Goal: Information Seeking & Learning: Check status

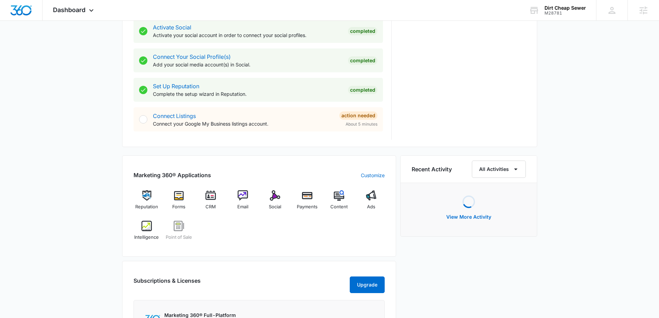
scroll to position [380, 0]
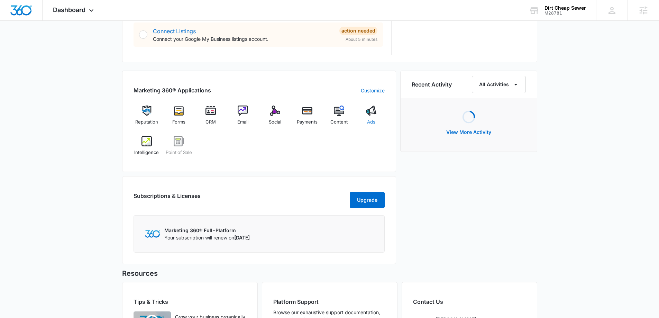
click at [373, 118] on div "Ads" at bounding box center [371, 117] width 27 height 25
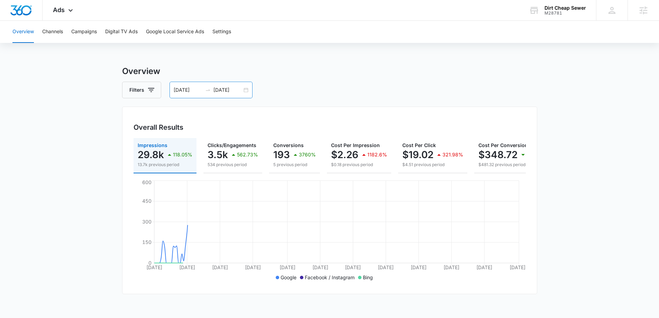
click at [245, 89] on div "03/01/2025 09/28/2025" at bounding box center [210, 90] width 83 height 17
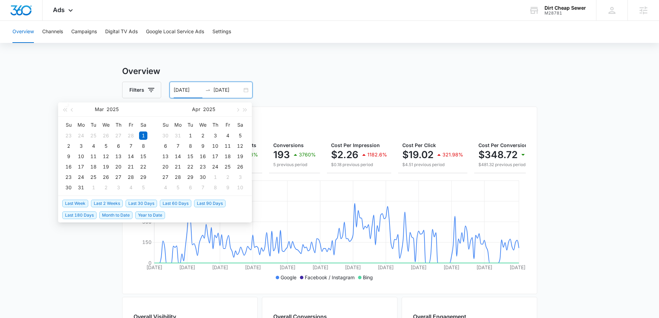
click at [140, 202] on span "Last 30 Days" at bounding box center [141, 203] width 31 height 8
type input "[DATE]"
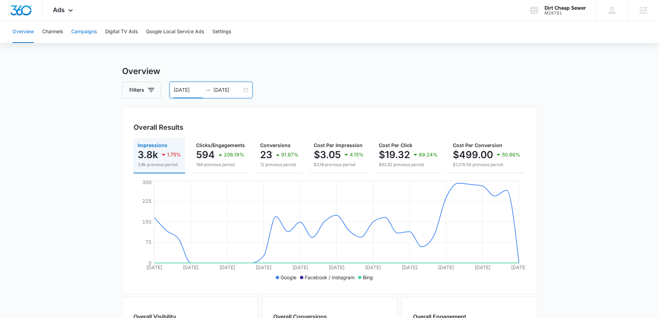
click at [85, 29] on button "Campaigns" at bounding box center [84, 32] width 26 height 22
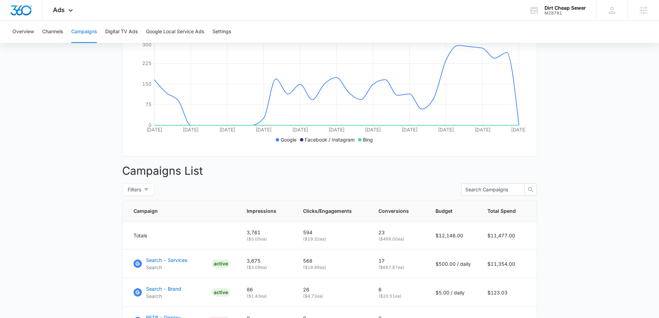
scroll to position [207, 0]
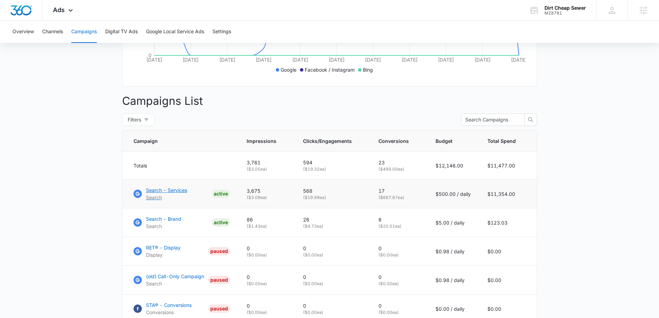
click at [158, 194] on p "Search - Services" at bounding box center [166, 189] width 41 height 7
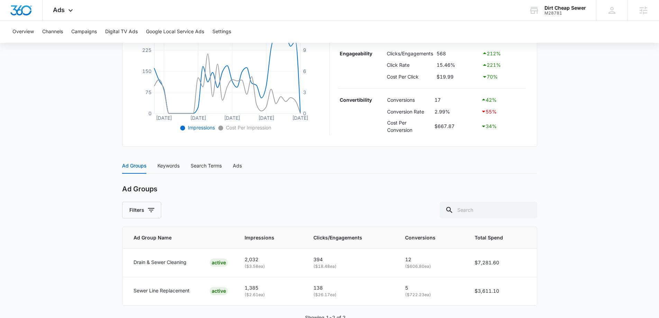
scroll to position [193, 0]
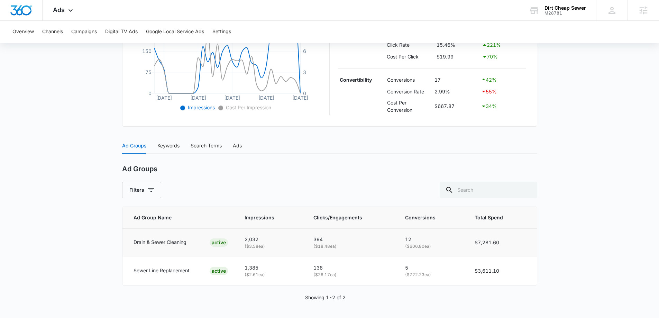
drag, startPoint x: 406, startPoint y: 245, endPoint x: 444, endPoint y: 246, distance: 38.7
click at [444, 246] on p "( $606.80 ea)" at bounding box center [431, 246] width 53 height 7
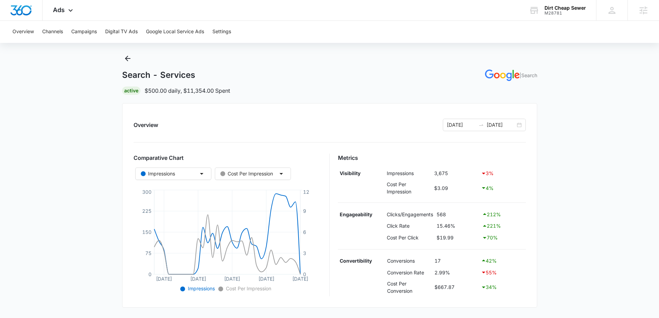
scroll to position [0, 0]
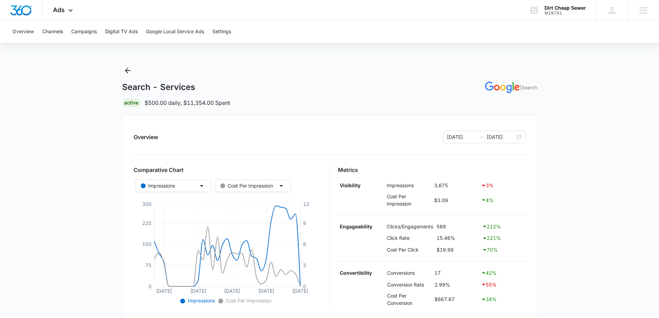
click at [254, 62] on div "Overview Channels Campaigns Digital TV Ads Google Local Service Ads Settings Se…" at bounding box center [329, 266] width 659 height 490
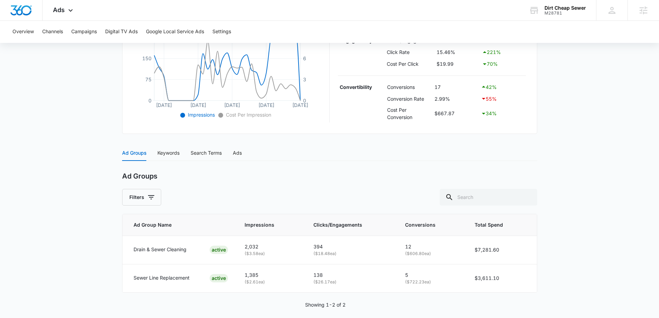
scroll to position [193, 0]
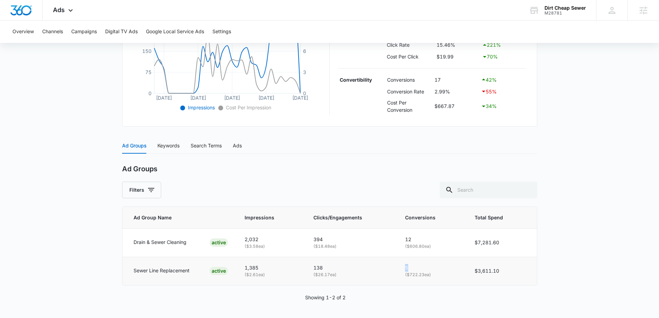
drag, startPoint x: 403, startPoint y: 267, endPoint x: 414, endPoint y: 267, distance: 11.1
click at [414, 267] on td "5 ( $722.23 ea)" at bounding box center [431, 271] width 69 height 28
click at [138, 275] on div "Sewer Line Replacement" at bounding box center [161, 271] width 56 height 8
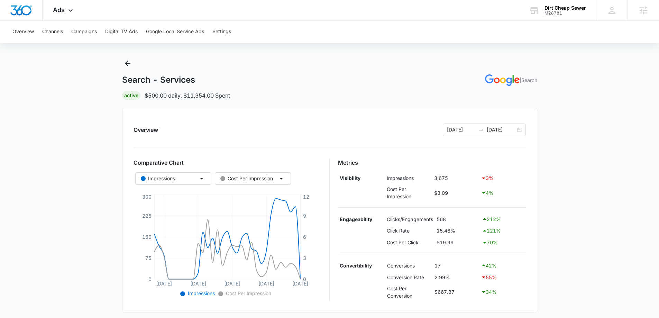
scroll to position [0, 0]
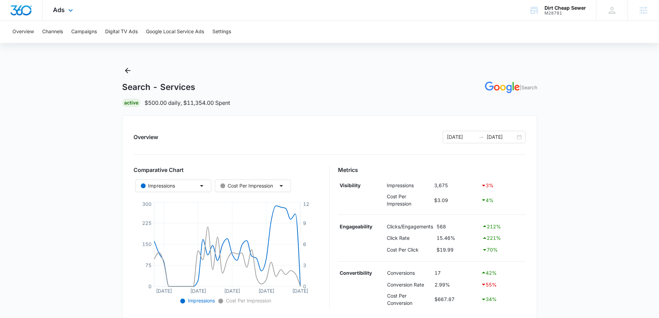
click at [16, 5] on img "Dashboard" at bounding box center [21, 10] width 22 height 10
click at [64, 10] on span "Ads" at bounding box center [59, 9] width 12 height 7
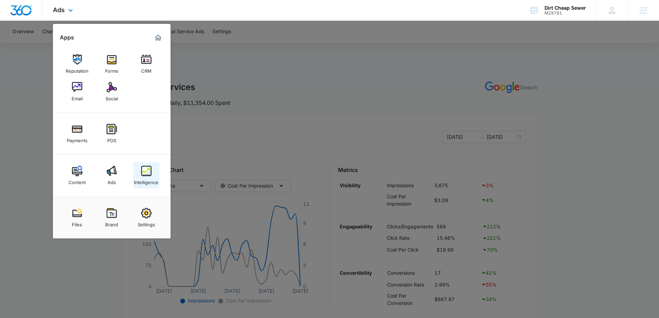
click at [146, 174] on img at bounding box center [146, 171] width 10 height 10
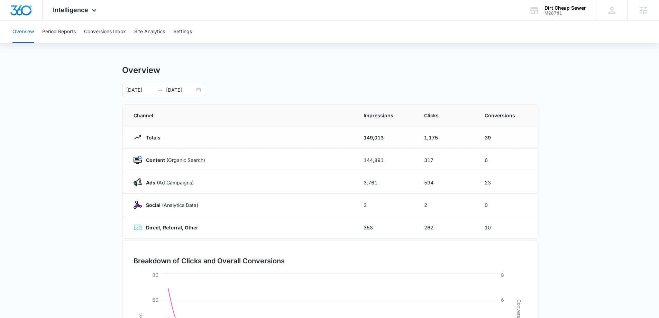
click at [171, 31] on div "Overview Period Reports Conversions Inbox Site Analytics Settings" at bounding box center [329, 32] width 642 height 22
click at [184, 31] on button "Settings" at bounding box center [182, 32] width 19 height 22
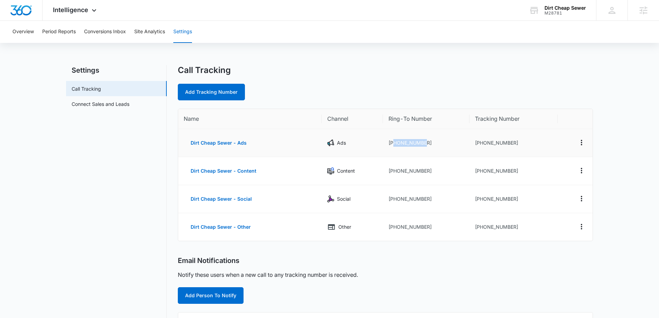
drag, startPoint x: 393, startPoint y: 142, endPoint x: 427, endPoint y: 146, distance: 34.4
click at [427, 146] on td "+14255129652" at bounding box center [426, 143] width 86 height 28
copy td "4255129652"
click at [21, 13] on img "Dashboard" at bounding box center [21, 10] width 22 height 10
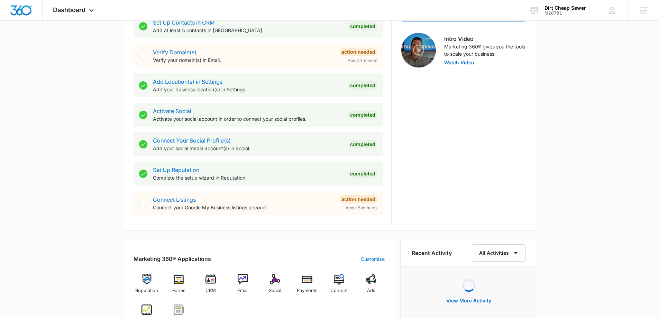
scroll to position [350, 0]
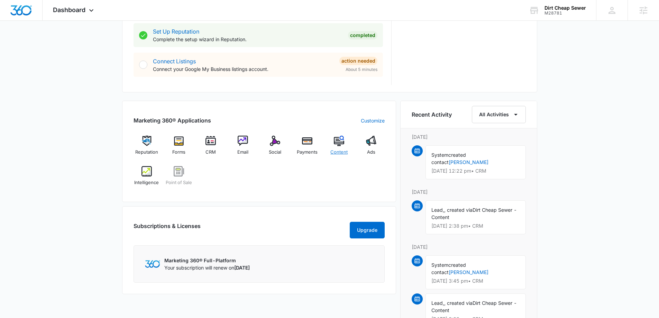
click at [344, 141] on img at bounding box center [339, 141] width 10 height 10
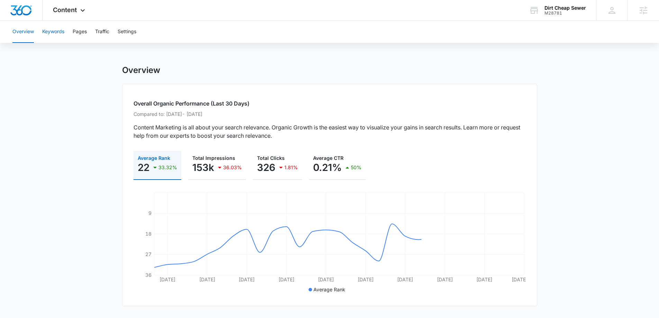
click at [53, 30] on button "Keywords" at bounding box center [53, 32] width 22 height 22
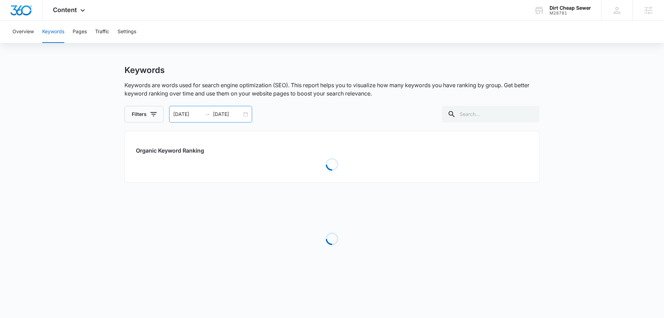
click at [199, 115] on input "[DATE]" at bounding box center [187, 114] width 29 height 8
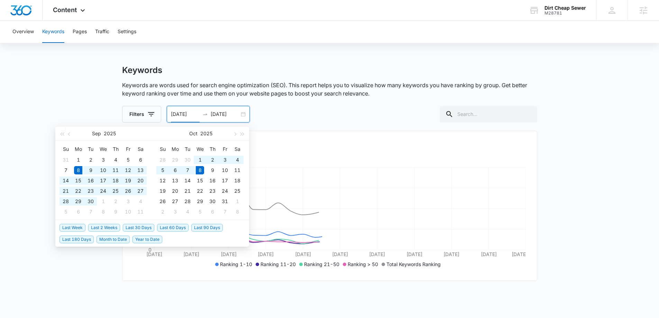
click at [198, 114] on input "[DATE]" at bounding box center [185, 114] width 29 height 8
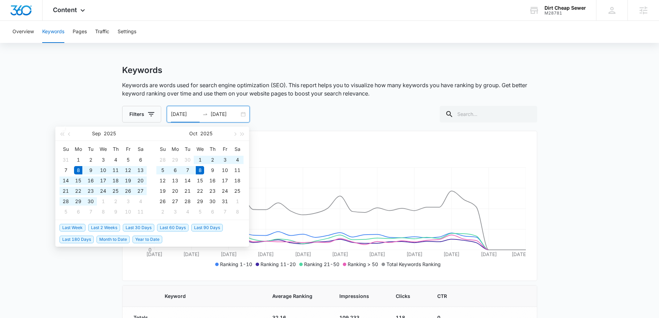
type input "09/08/2024"
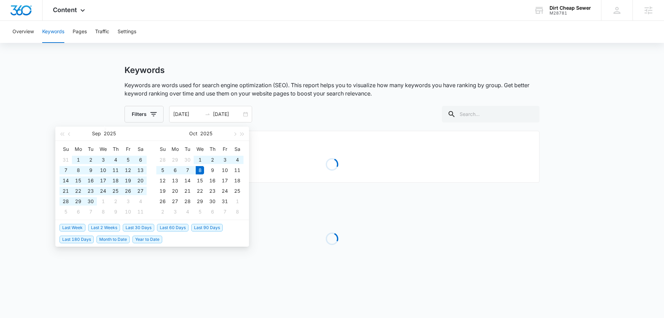
click at [87, 72] on main "Keywords Keywords are words used for search engine optimization (SEO). This rep…" at bounding box center [332, 182] width 664 height 234
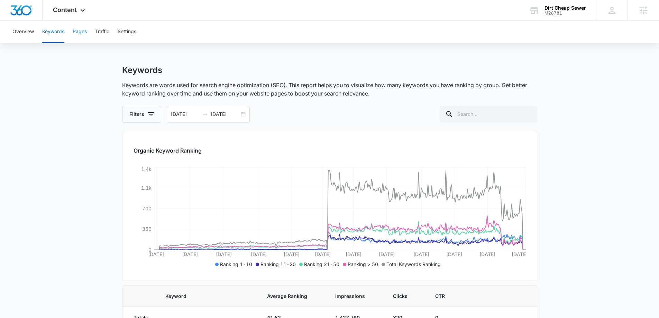
click at [82, 35] on button "Pages" at bounding box center [80, 32] width 14 height 22
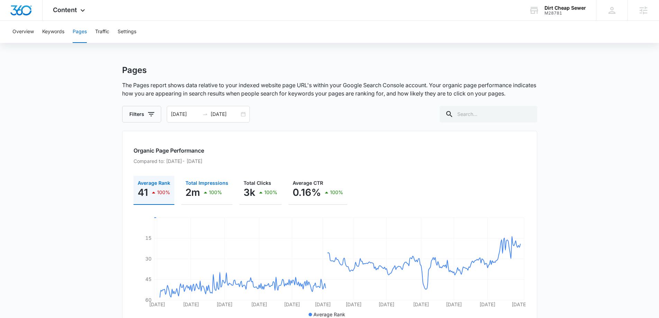
click at [204, 198] on div "100%" at bounding box center [211, 192] width 21 height 14
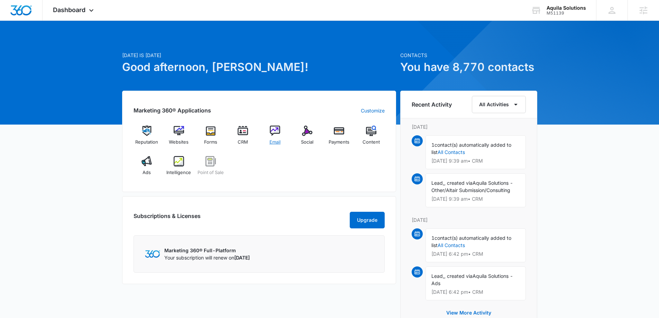
click at [275, 137] on div "Email" at bounding box center [275, 138] width 27 height 25
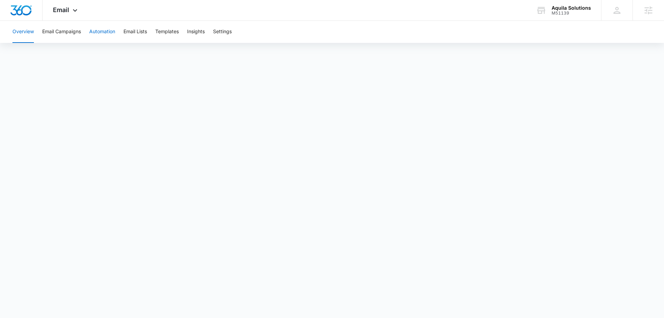
click at [108, 31] on button "Automation" at bounding box center [102, 32] width 26 height 22
click at [143, 29] on button "Email Lists" at bounding box center [135, 32] width 24 height 22
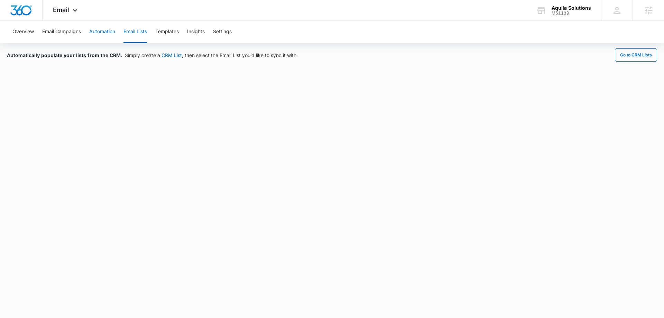
click at [102, 34] on button "Automation" at bounding box center [102, 32] width 26 height 22
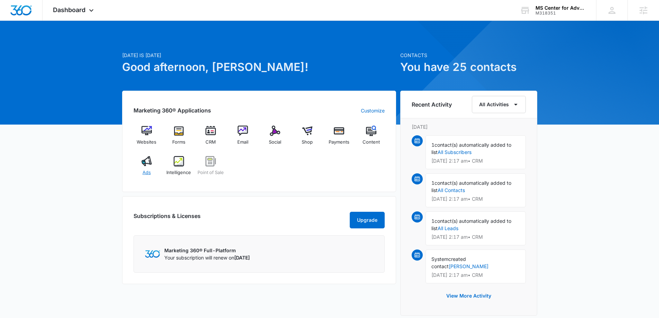
click at [146, 164] on img at bounding box center [146, 161] width 10 height 10
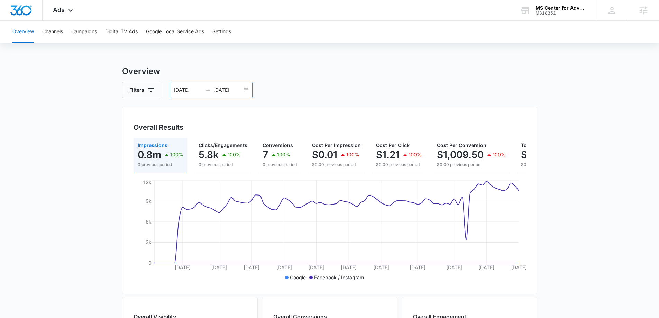
click at [244, 90] on div "06/11/2025 09/09/2025" at bounding box center [210, 90] width 83 height 17
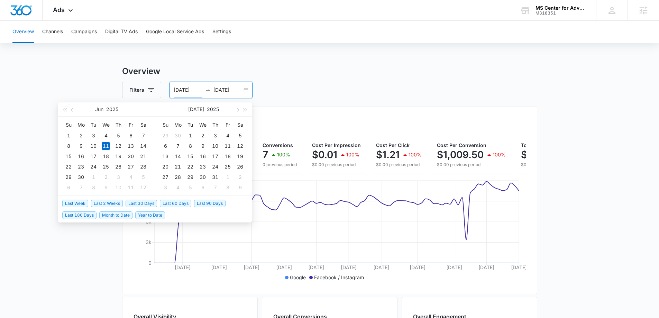
click at [136, 203] on span "Last 30 Days" at bounding box center [141, 203] width 31 height 8
type input "09/08/2025"
type input "10/08/2025"
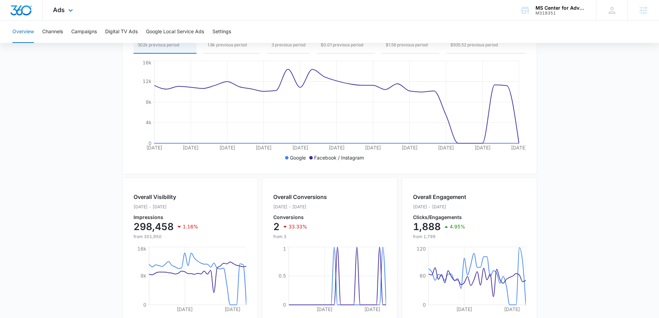
scroll to position [35, 0]
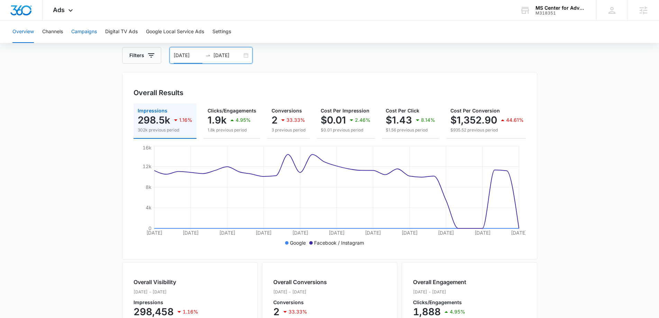
click at [84, 28] on button "Campaigns" at bounding box center [84, 32] width 26 height 22
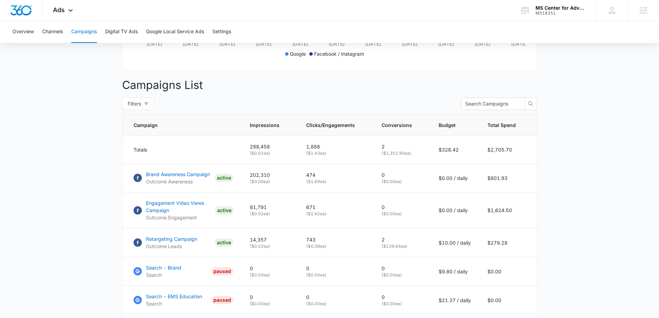
scroll to position [277, 0]
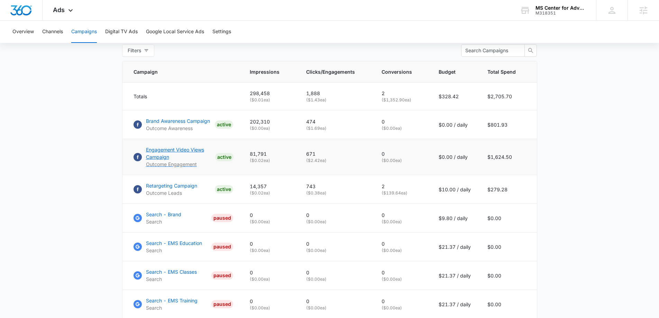
click at [154, 153] on p "Engagement Video Views Campaign" at bounding box center [179, 153] width 66 height 15
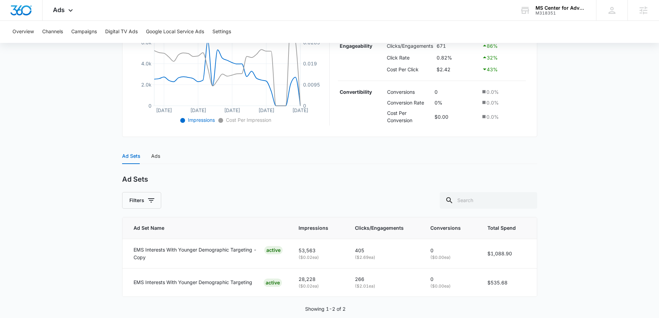
scroll to position [191, 0]
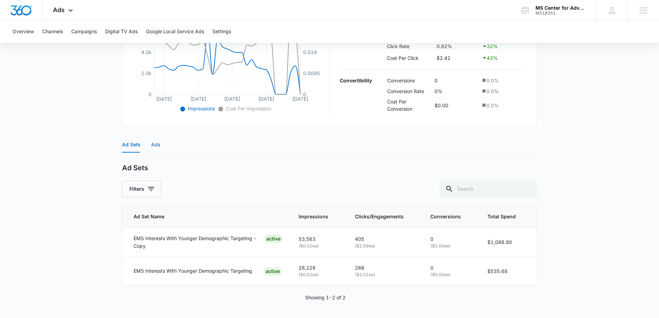
click at [151, 143] on div "Ads" at bounding box center [155, 145] width 9 height 8
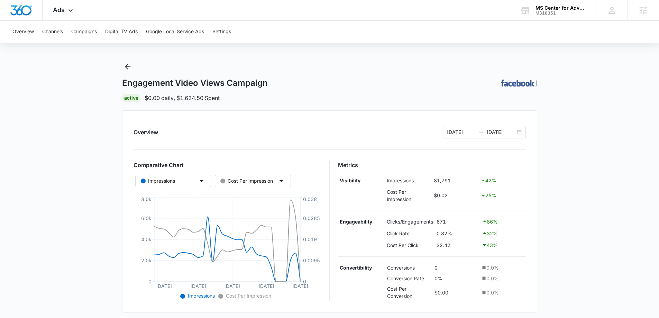
scroll to position [0, 0]
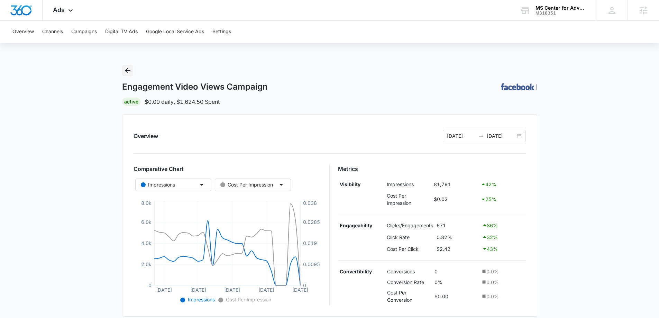
click at [130, 73] on icon "Back" at bounding box center [127, 70] width 8 height 8
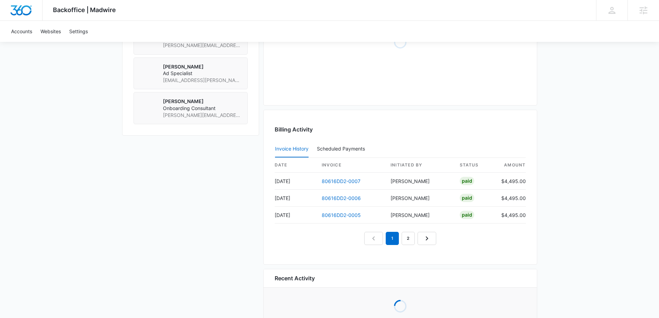
scroll to position [602, 0]
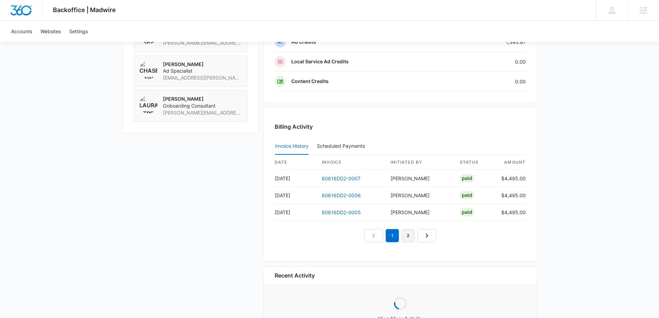
click at [409, 238] on link "2" at bounding box center [407, 235] width 13 height 13
click at [418, 237] on link "3" at bounding box center [415, 235] width 13 height 13
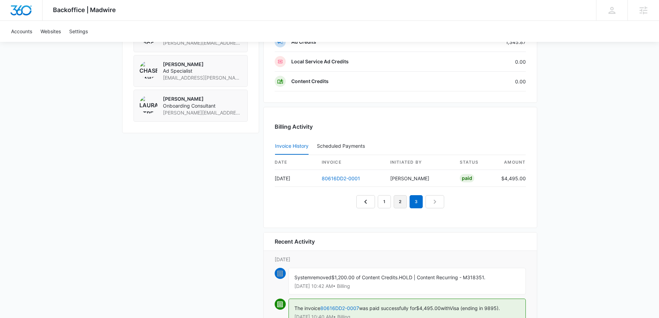
click at [398, 204] on link "2" at bounding box center [399, 201] width 13 height 13
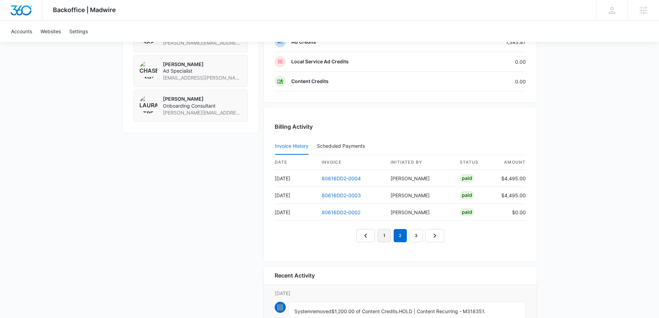
click at [384, 235] on link "1" at bounding box center [384, 235] width 13 height 13
click at [411, 235] on link "3" at bounding box center [415, 235] width 13 height 13
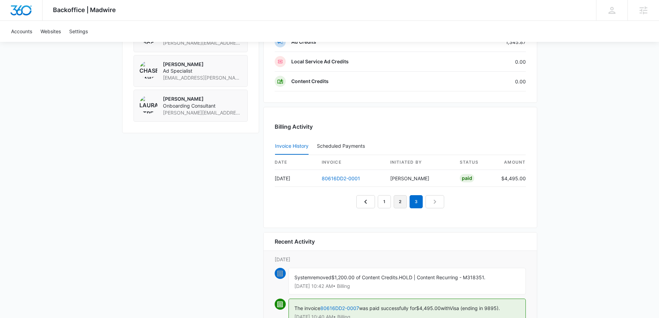
click at [397, 204] on link "2" at bounding box center [399, 201] width 13 height 13
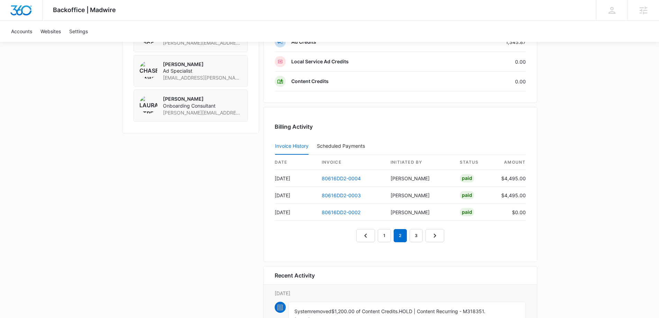
click at [392, 239] on nav "1 2 3" at bounding box center [400, 235] width 88 height 13
click at [385, 237] on link "1" at bounding box center [384, 235] width 13 height 13
